Goal: Task Accomplishment & Management: Complete application form

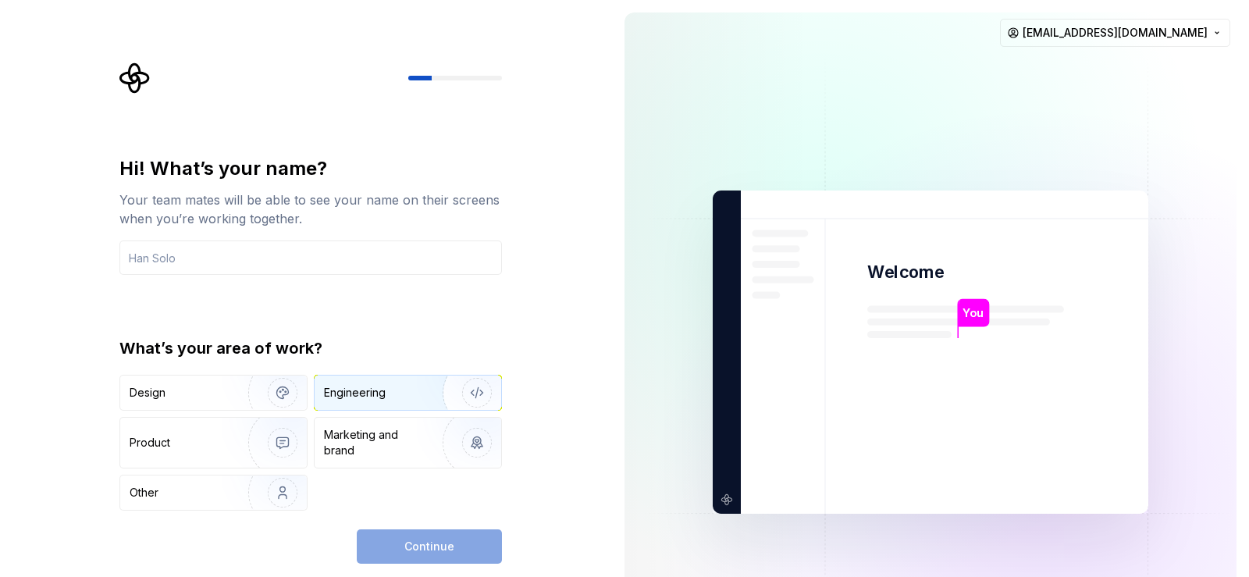
click at [384, 402] on div "Engineering" at bounding box center [407, 392] width 187 height 34
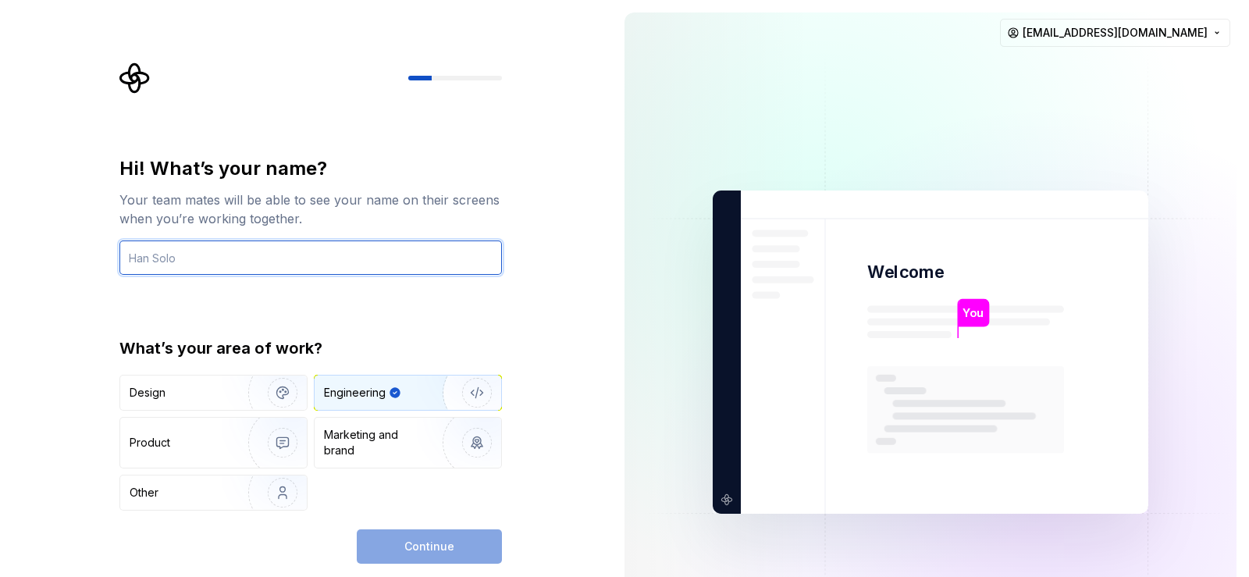
click at [140, 261] on input "text" at bounding box center [310, 257] width 382 height 34
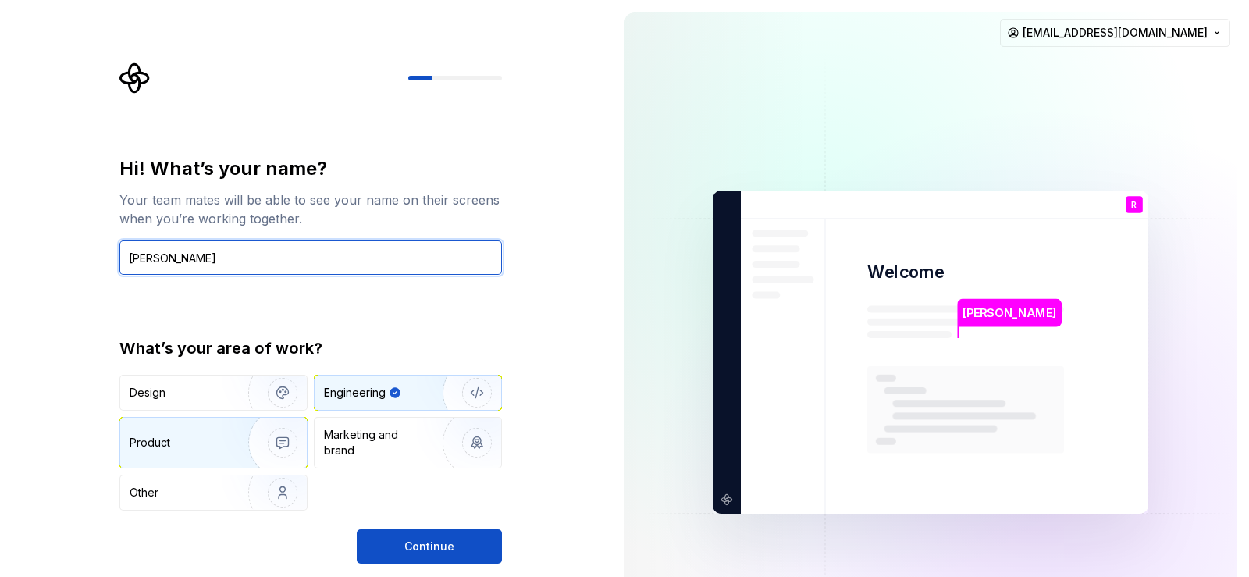
type input "Raj Zalavadiya"
click at [236, 433] on img "button" at bounding box center [272, 442] width 100 height 105
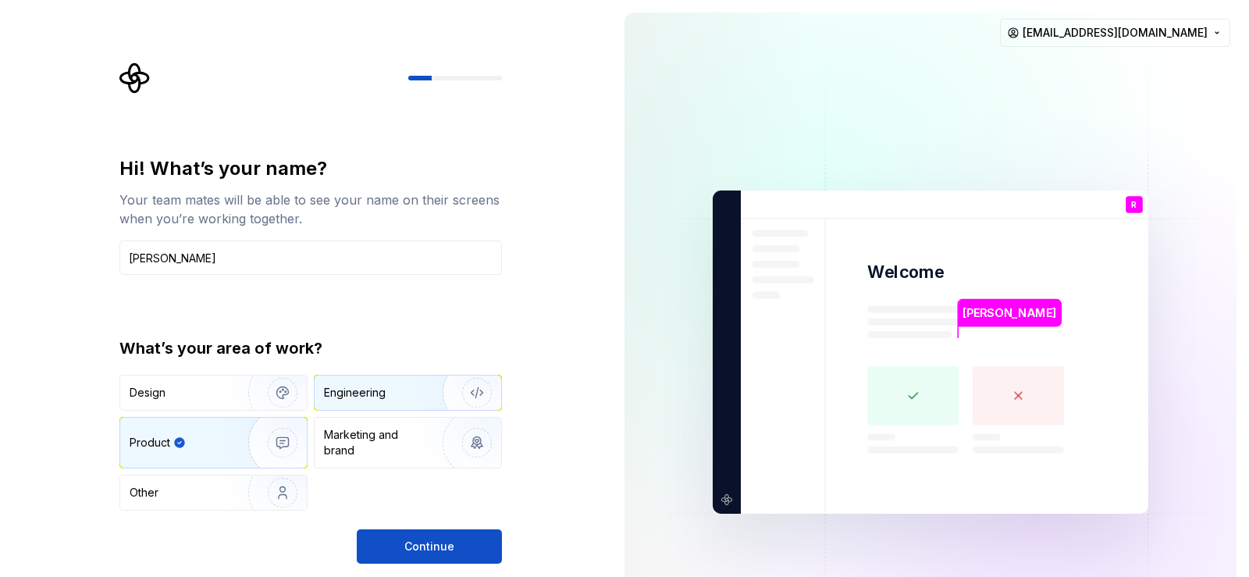
click at [414, 410] on button "Engineering" at bounding box center [408, 393] width 188 height 36
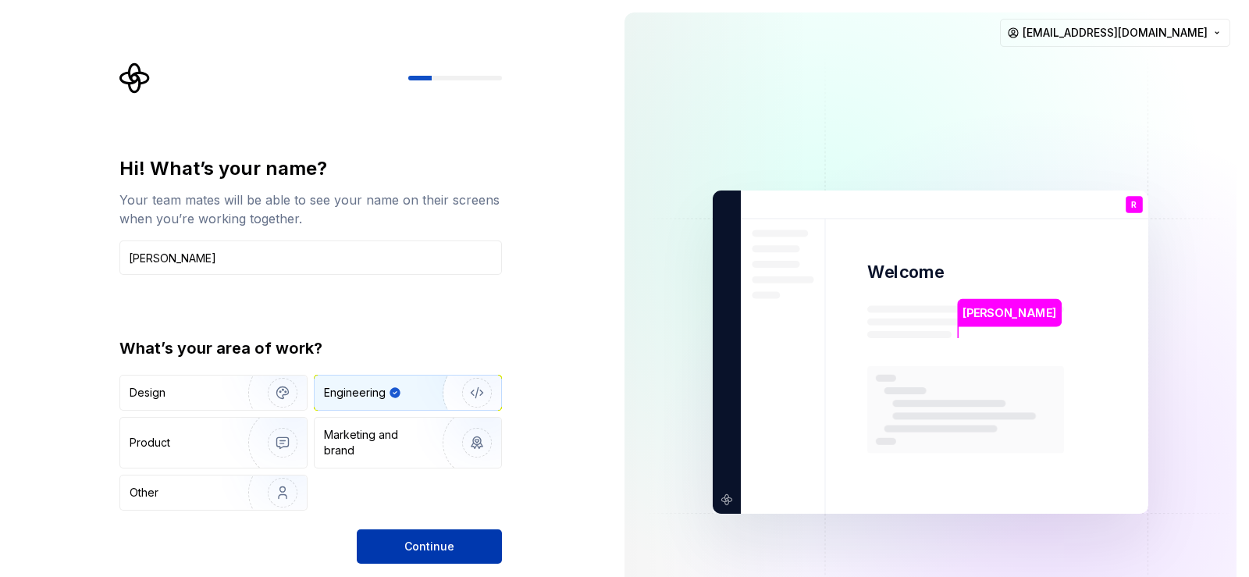
click at [453, 543] on button "Continue" at bounding box center [429, 546] width 145 height 34
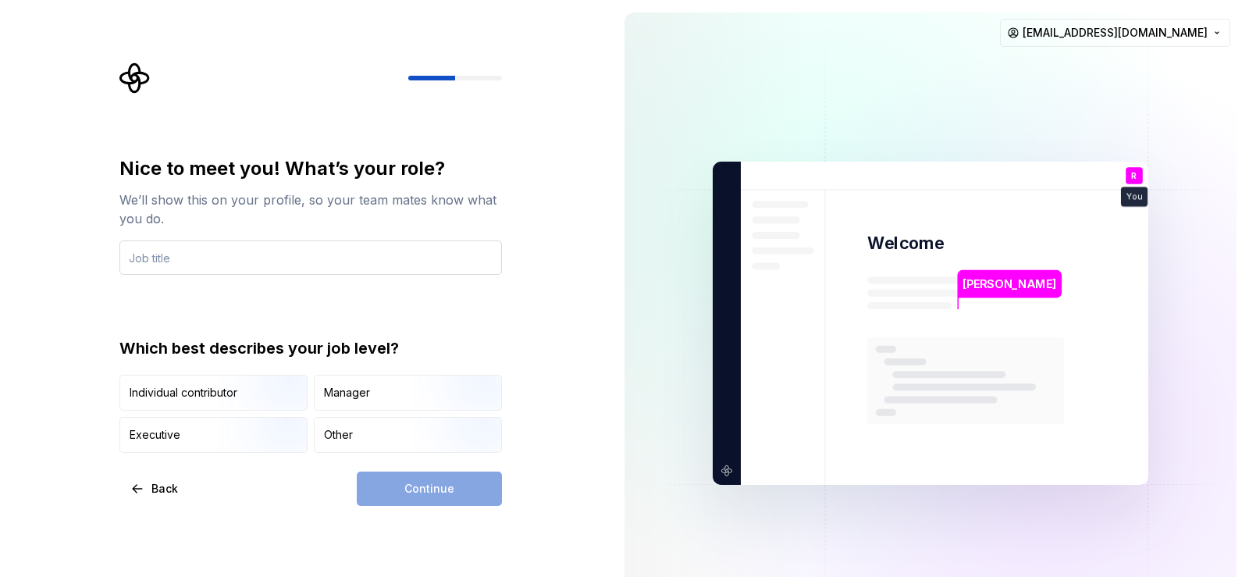
click at [291, 252] on input "text" at bounding box center [310, 257] width 382 height 34
type input "Software Developer"
click at [325, 316] on div "Nice to meet you! What’s your role? We’ll show this on your profile, so your te…" at bounding box center [310, 304] width 382 height 297
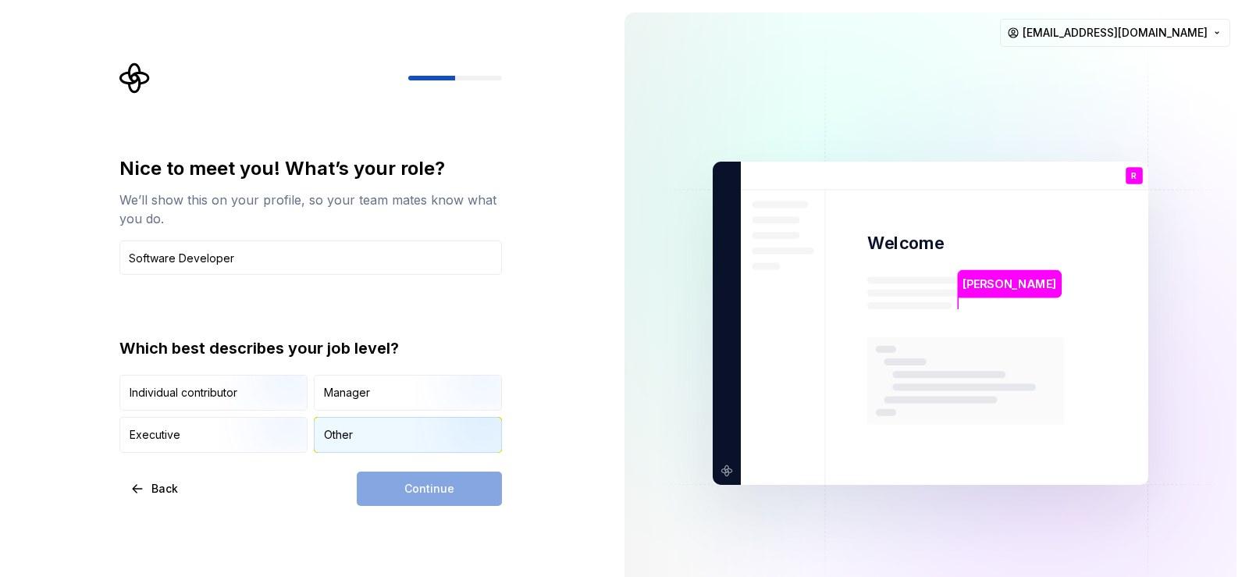
click at [348, 434] on div "Other" at bounding box center [338, 435] width 29 height 16
click at [447, 489] on span "Continue" at bounding box center [429, 489] width 50 height 16
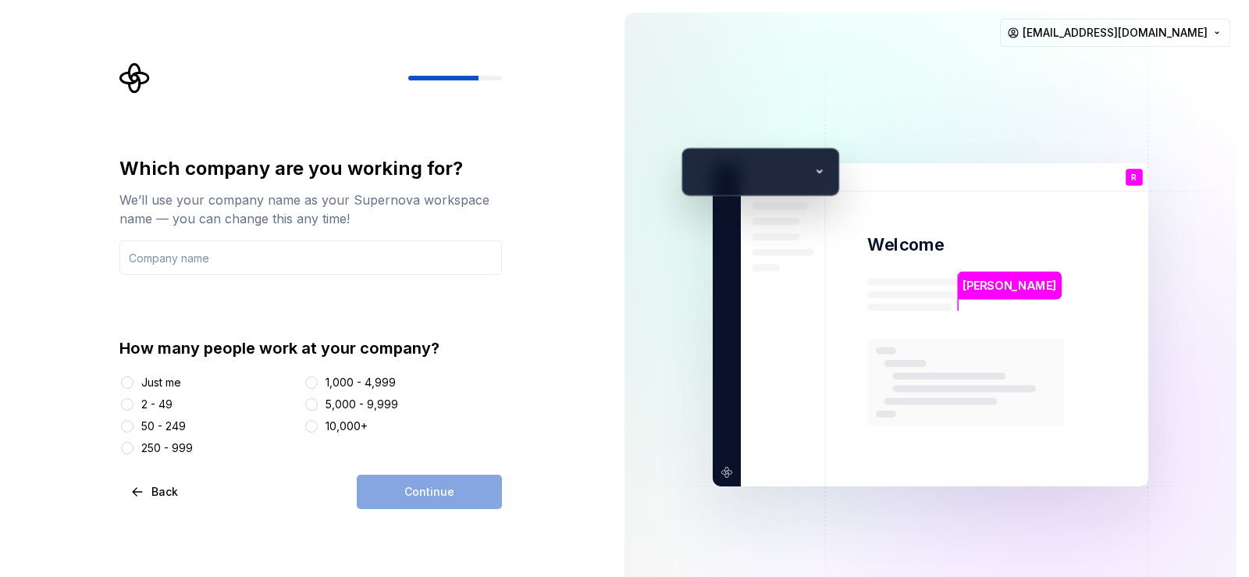
click at [185, 449] on div "250 - 999" at bounding box center [167, 448] width 52 height 16
click at [133, 449] on button "250 - 999" at bounding box center [127, 448] width 12 height 12
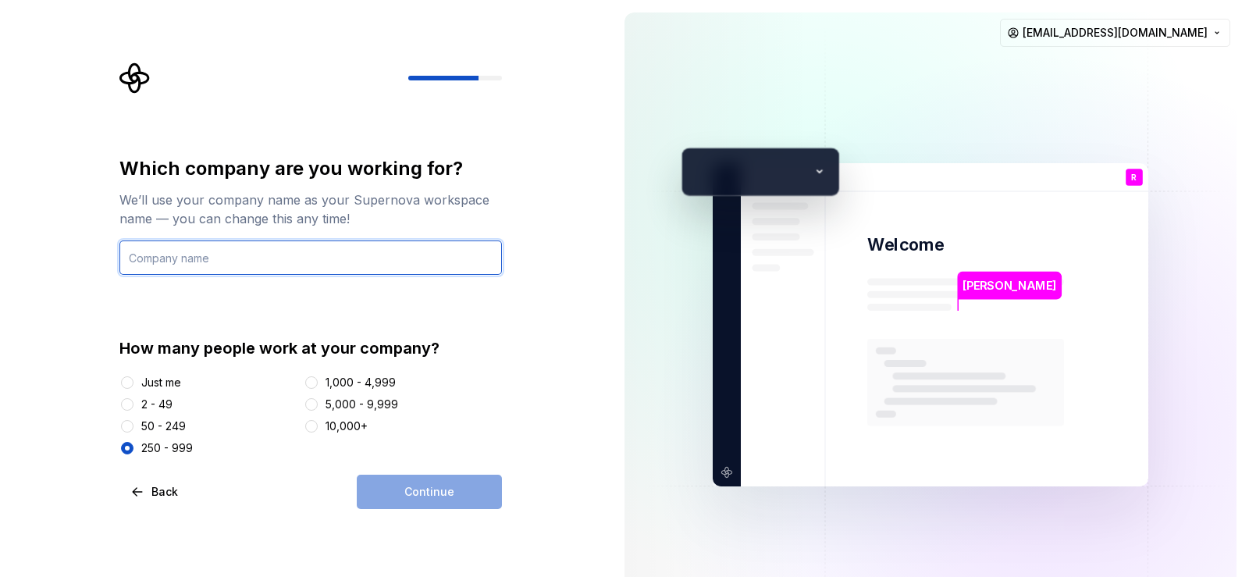
click at [226, 259] on input "text" at bounding box center [310, 257] width 382 height 34
type input "Amnex Infotechnologies Pvt. Ltd."
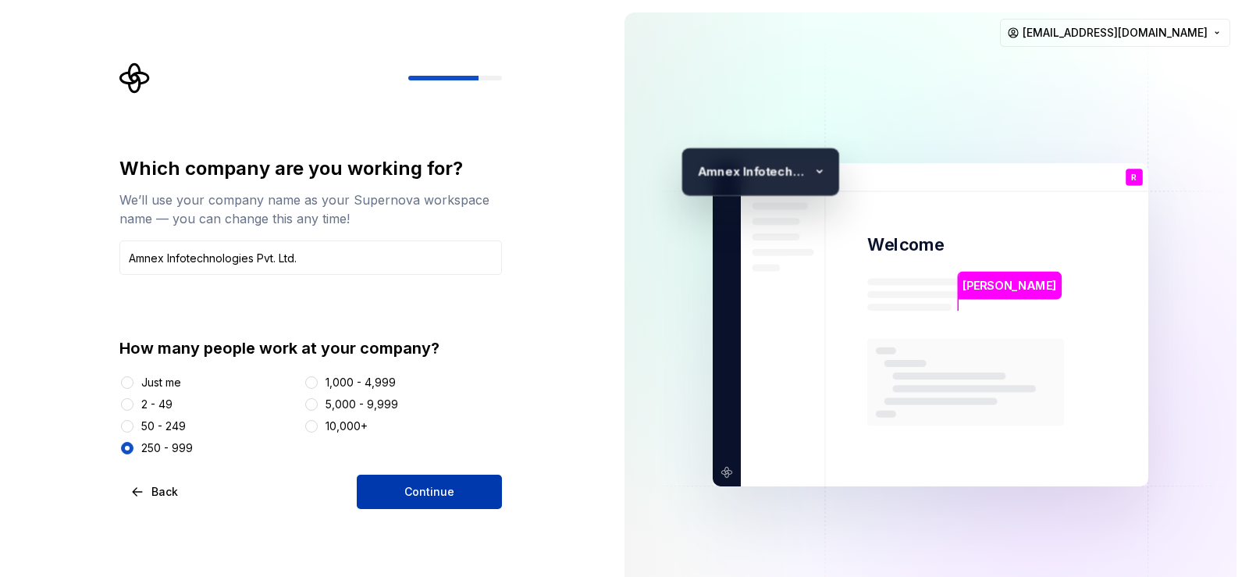
click at [475, 501] on button "Continue" at bounding box center [429, 491] width 145 height 34
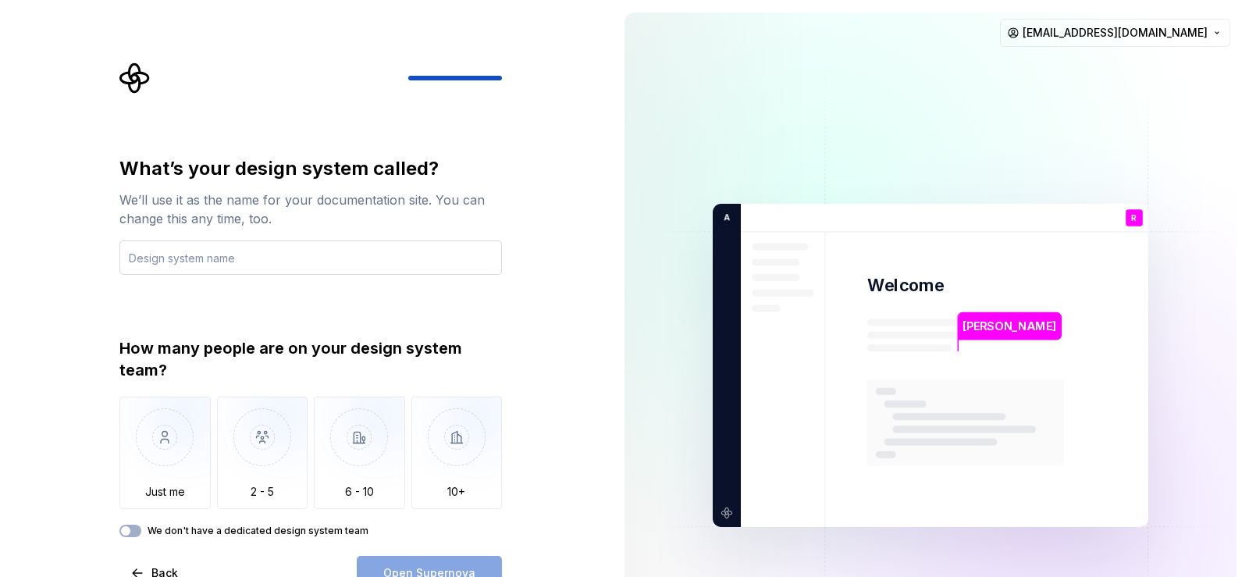
click at [272, 256] on input "text" at bounding box center [310, 257] width 382 height 34
click at [275, 474] on img "button" at bounding box center [262, 448] width 91 height 105
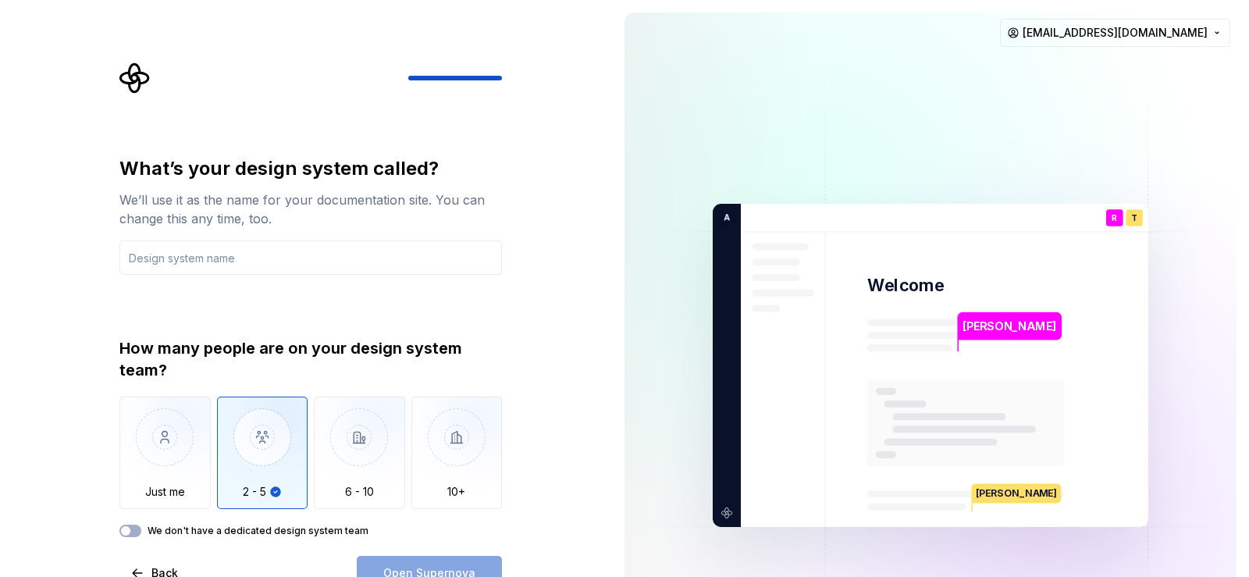
click at [438, 571] on div "Open Supernova" at bounding box center [429, 573] width 145 height 34
click at [259, 265] on input "text" at bounding box center [310, 257] width 382 height 34
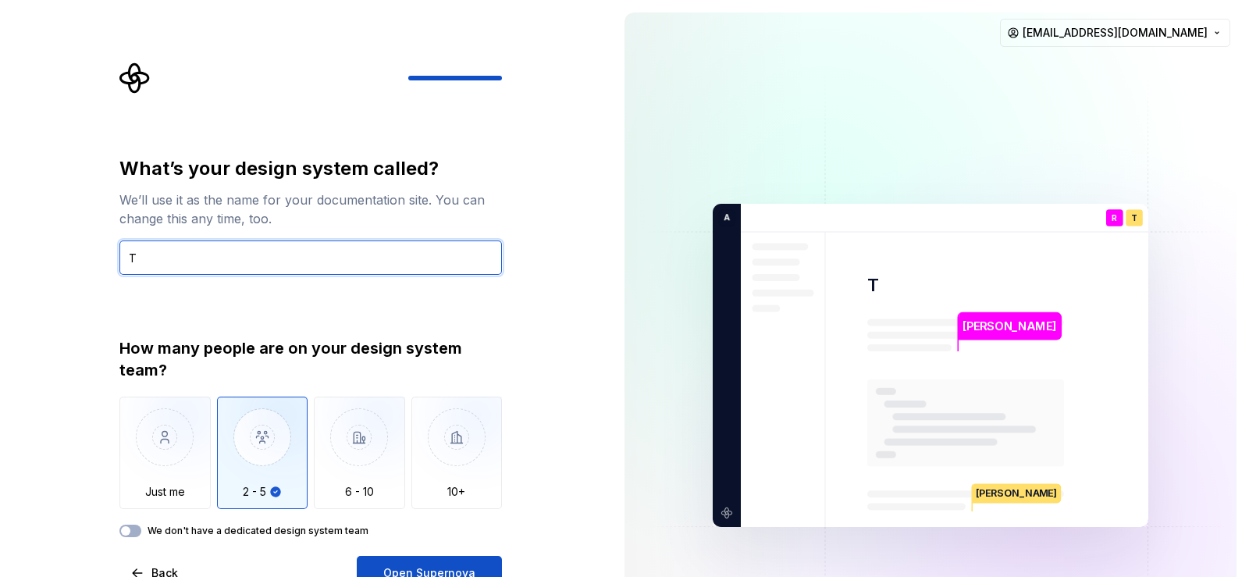
type input "Te"
click at [259, 265] on input "Te" at bounding box center [310, 257] width 382 height 34
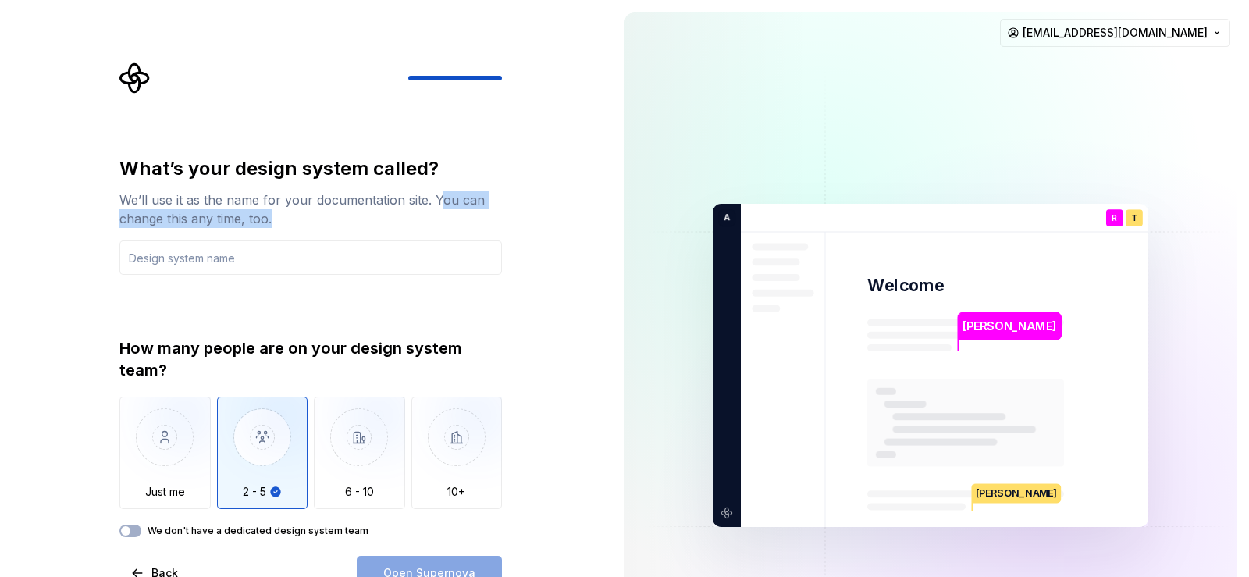
drag, startPoint x: 441, startPoint y: 203, endPoint x: 279, endPoint y: 216, distance: 162.1
click at [322, 229] on div "What’s your design system called? We’ll use it as the name for your documentati…" at bounding box center [310, 215] width 382 height 119
click at [268, 215] on div "We’ll use it as the name for your documentation site. You can change this any t…" at bounding box center [310, 208] width 382 height 37
click at [292, 266] on input "text" at bounding box center [310, 257] width 382 height 34
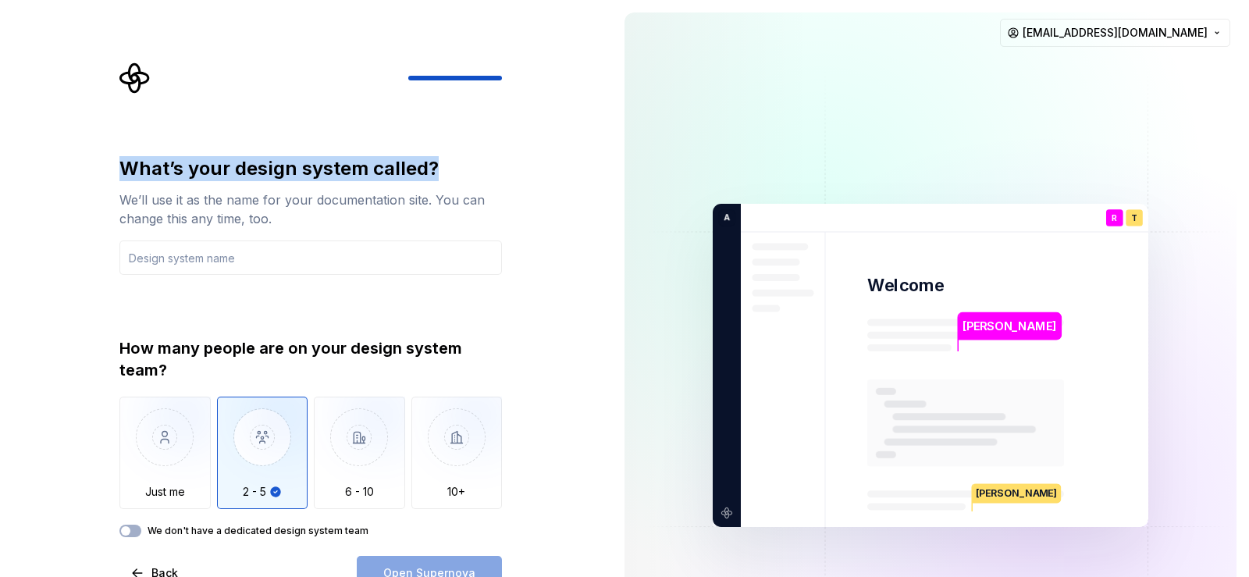
drag, startPoint x: 467, startPoint y: 77, endPoint x: 491, endPoint y: 171, distance: 96.7
click at [491, 171] on div "What’s your design system called? We’ll use it as the name for your documentati…" at bounding box center [315, 326] width 410 height 528
click at [726, 358] on img at bounding box center [930, 365] width 632 height 737
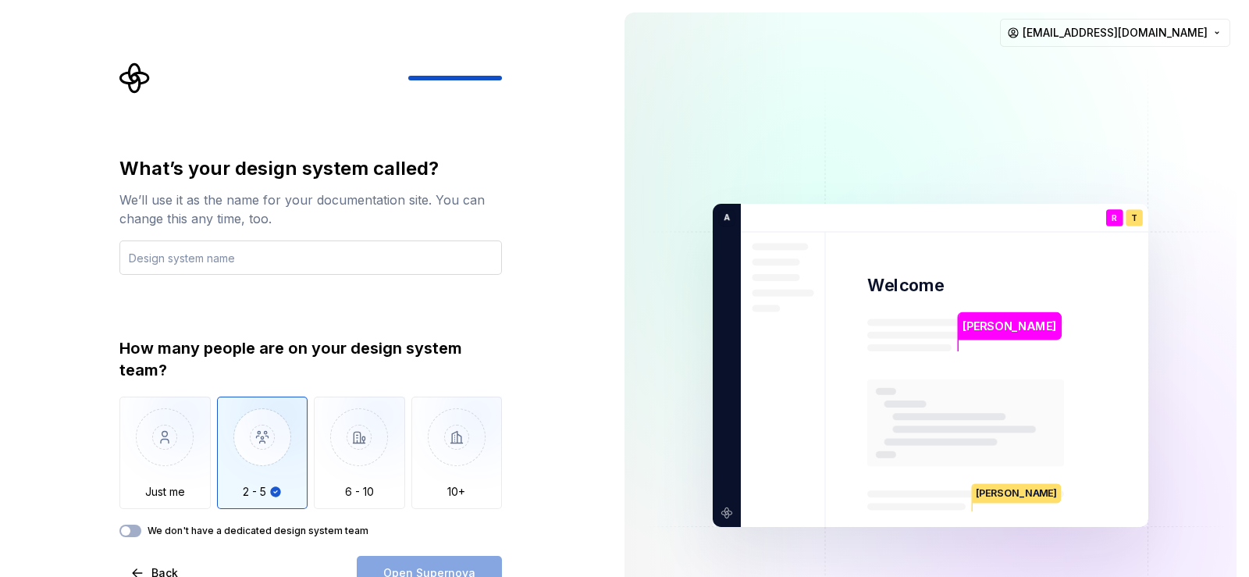
click at [237, 249] on input "text" at bounding box center [310, 257] width 382 height 34
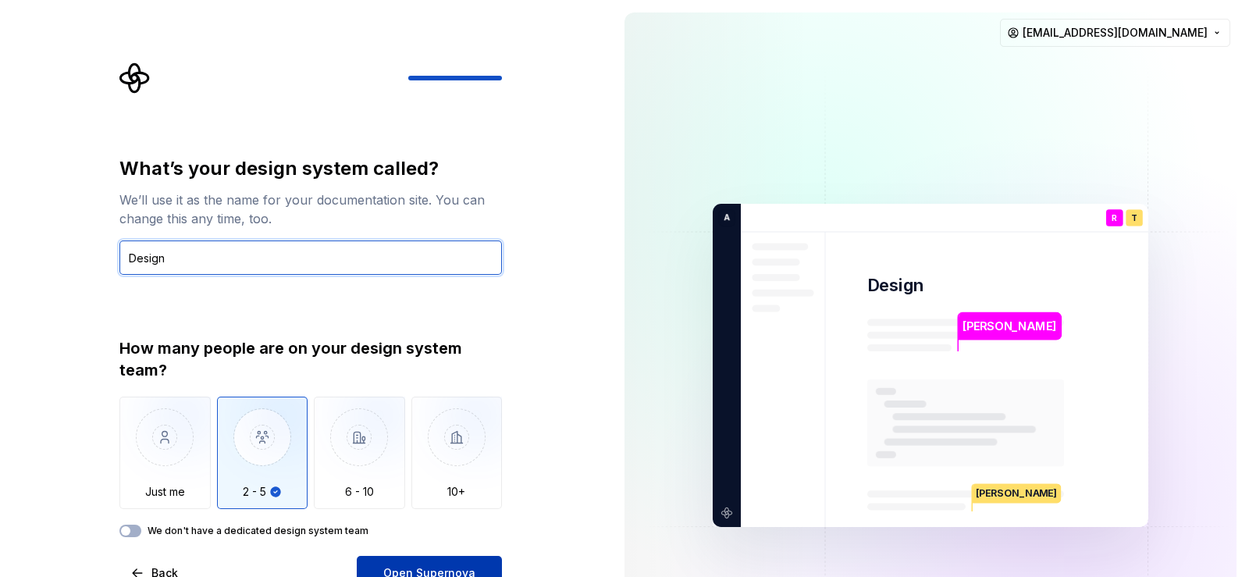
type input "Design"
click at [459, 562] on button "Open Supernova" at bounding box center [429, 573] width 145 height 34
